Goal: Check status: Check status

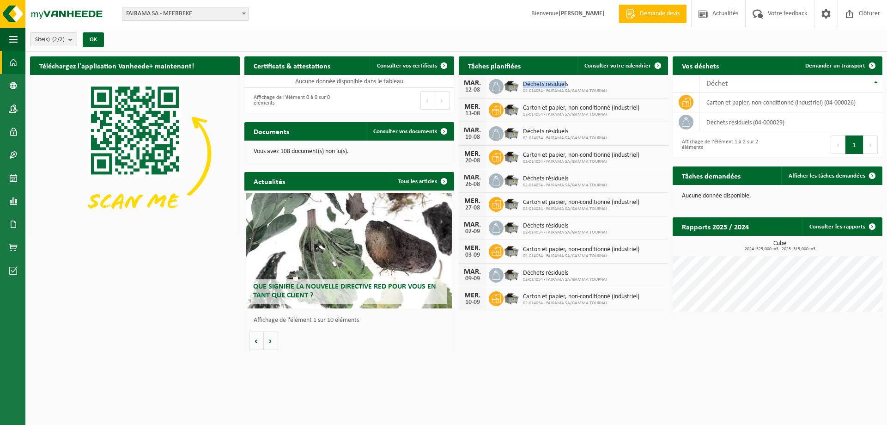
drag, startPoint x: 566, startPoint y: 85, endPoint x: 522, endPoint y: 86, distance: 44.8
click at [522, 86] on div "Déchets résiduels 02-014054 - FAIRAMA SA/GAMMA TOURNAI" at bounding box center [562, 86] width 89 height 14
drag, startPoint x: 525, startPoint y: 104, endPoint x: 637, endPoint y: 103, distance: 112.3
click at [637, 104] on span "Carton et papier, non-conditionné (industriel)" at bounding box center [581, 107] width 116 height 7
click at [603, 63] on span "Consulter votre calendrier" at bounding box center [617, 66] width 67 height 6
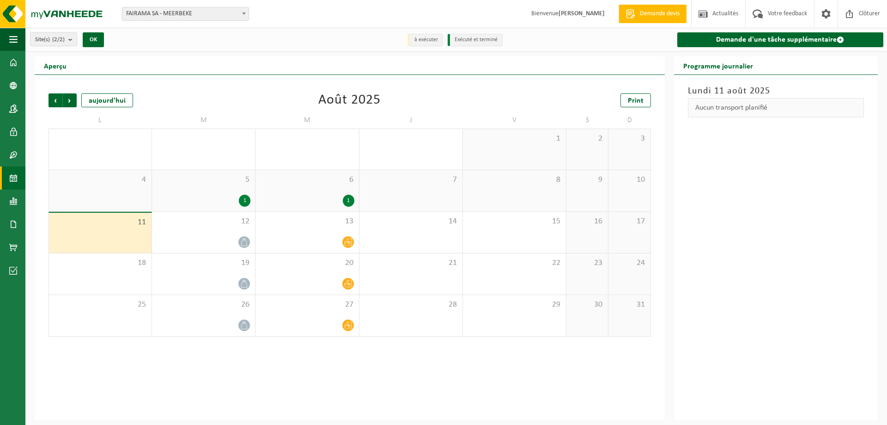
click at [245, 199] on div "1" at bounding box center [245, 200] width 12 height 12
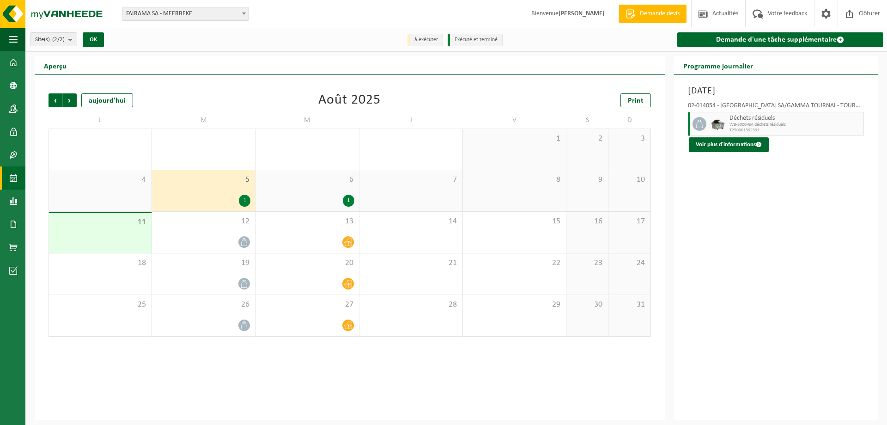
click at [324, 187] on div "6 1" at bounding box center [306, 190] width 103 height 41
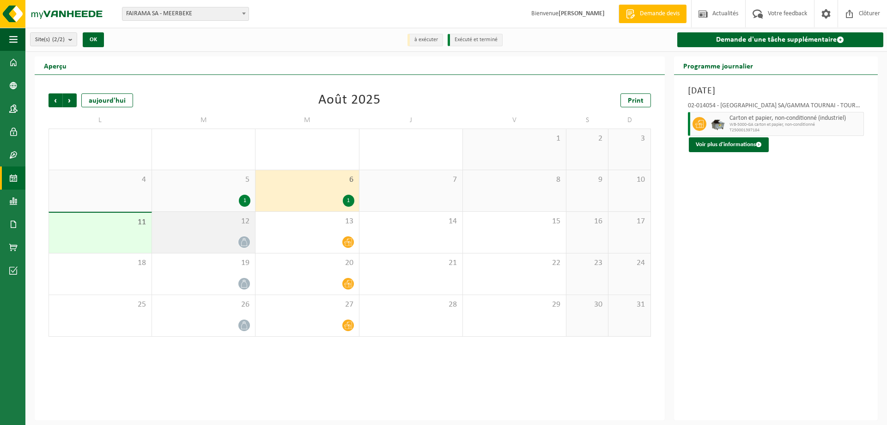
click at [209, 239] on div at bounding box center [204, 242] width 94 height 12
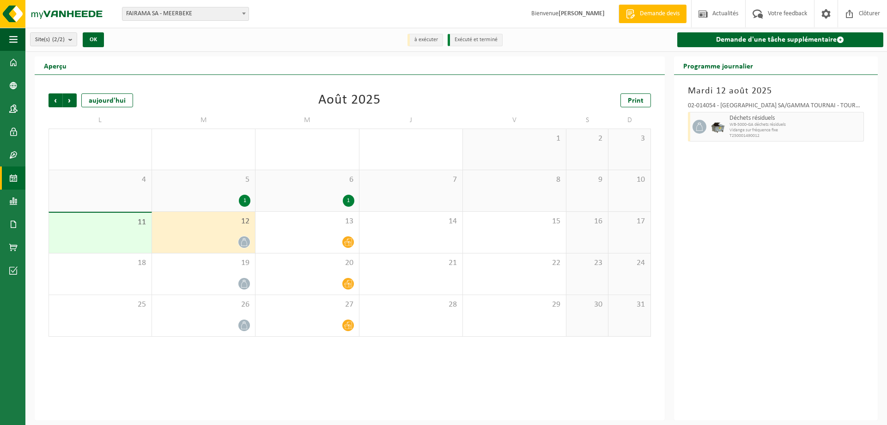
click at [231, 192] on div "5 1" at bounding box center [203, 190] width 103 height 41
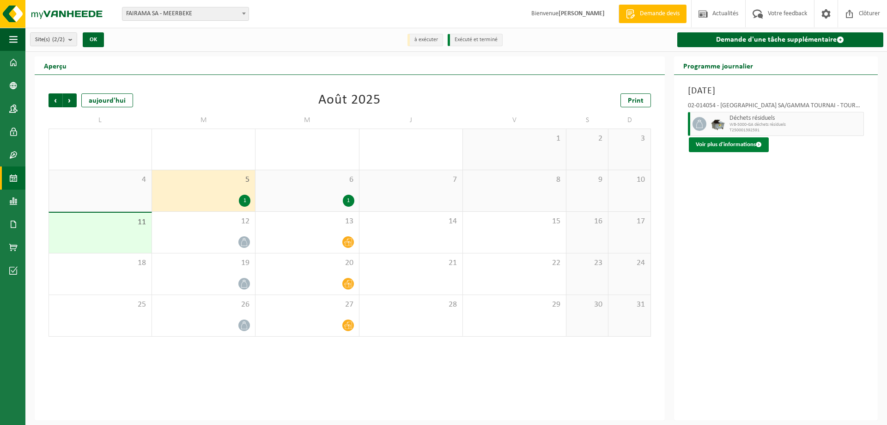
click at [730, 143] on button "Voir plus d'informations" at bounding box center [729, 144] width 80 height 15
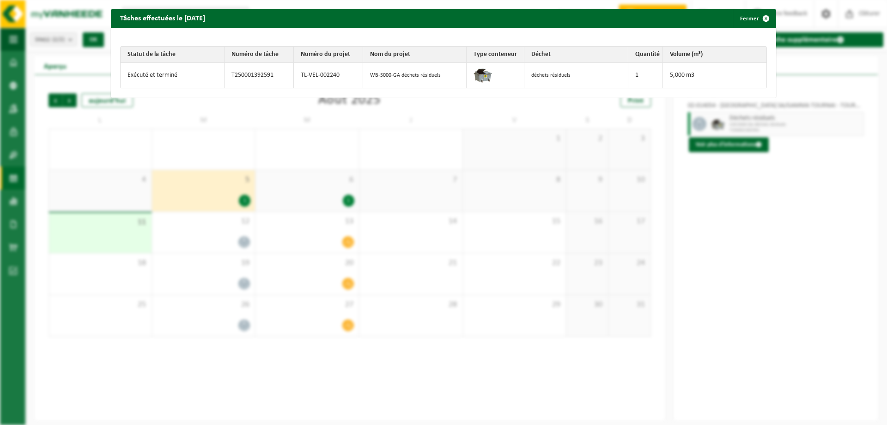
click at [795, 247] on div "Tâches effectuées le [DATE] Fermer Statut de la tâche Numéro de tâche Numéro du…" at bounding box center [443, 212] width 887 height 425
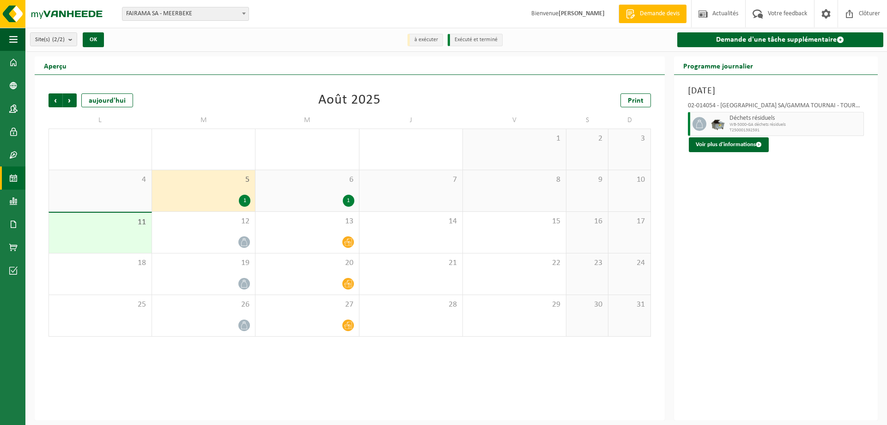
click at [229, 191] on div "5 1" at bounding box center [203, 190] width 103 height 41
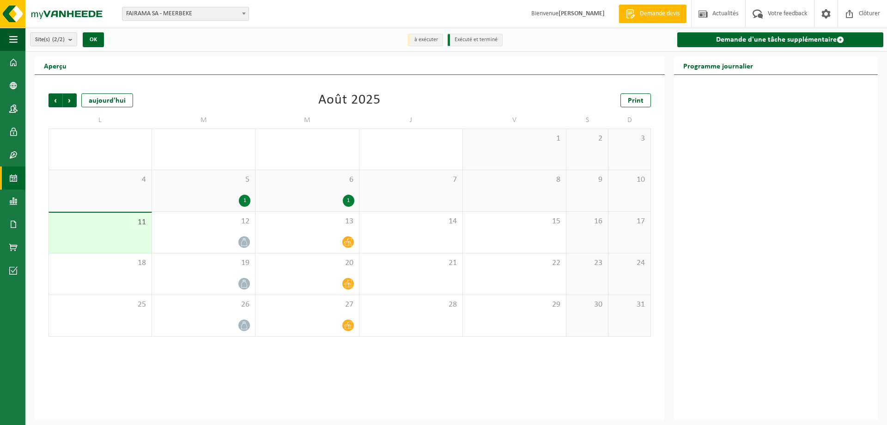
click at [302, 194] on div "6 1" at bounding box center [306, 190] width 103 height 41
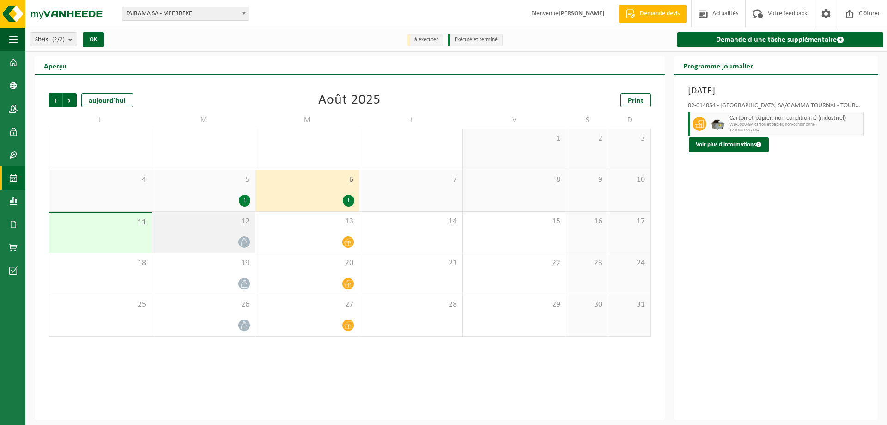
click at [219, 235] on div "12" at bounding box center [203, 232] width 103 height 41
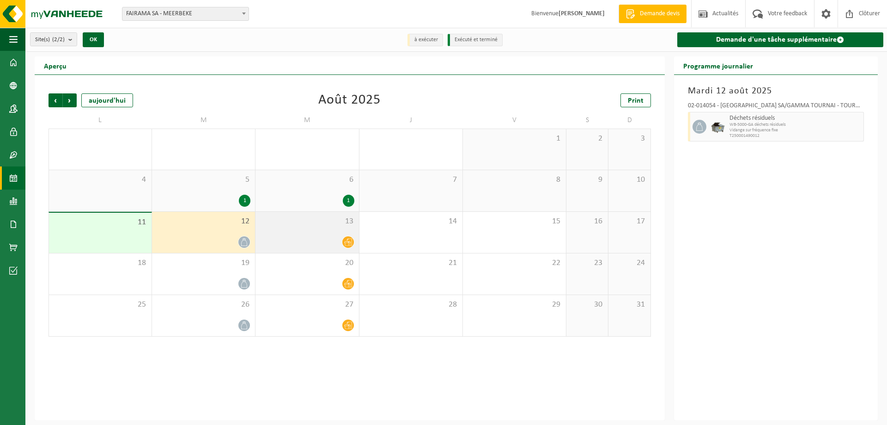
click at [292, 228] on div "13" at bounding box center [306, 232] width 103 height 41
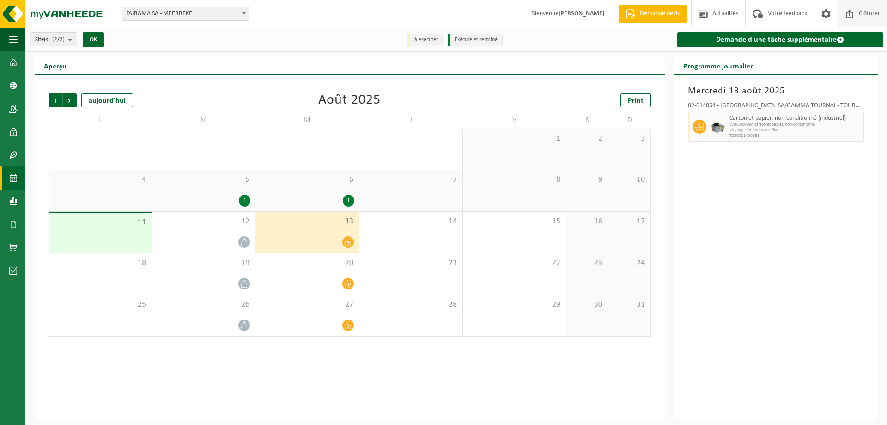
click at [860, 15] on span "Clôturer" at bounding box center [869, 13] width 26 height 27
